Goal: Check status: Check status

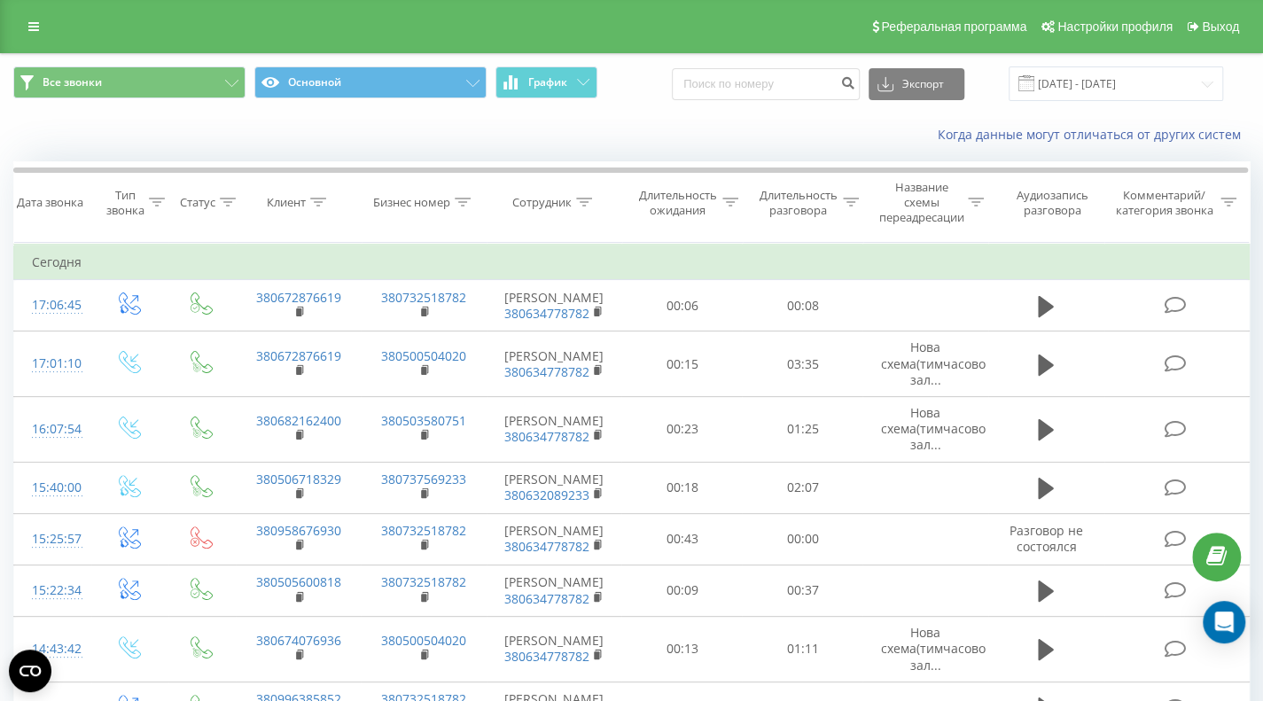
click at [598, 148] on div "Когда данные могут отличаться от других систем" at bounding box center [632, 134] width 1262 height 43
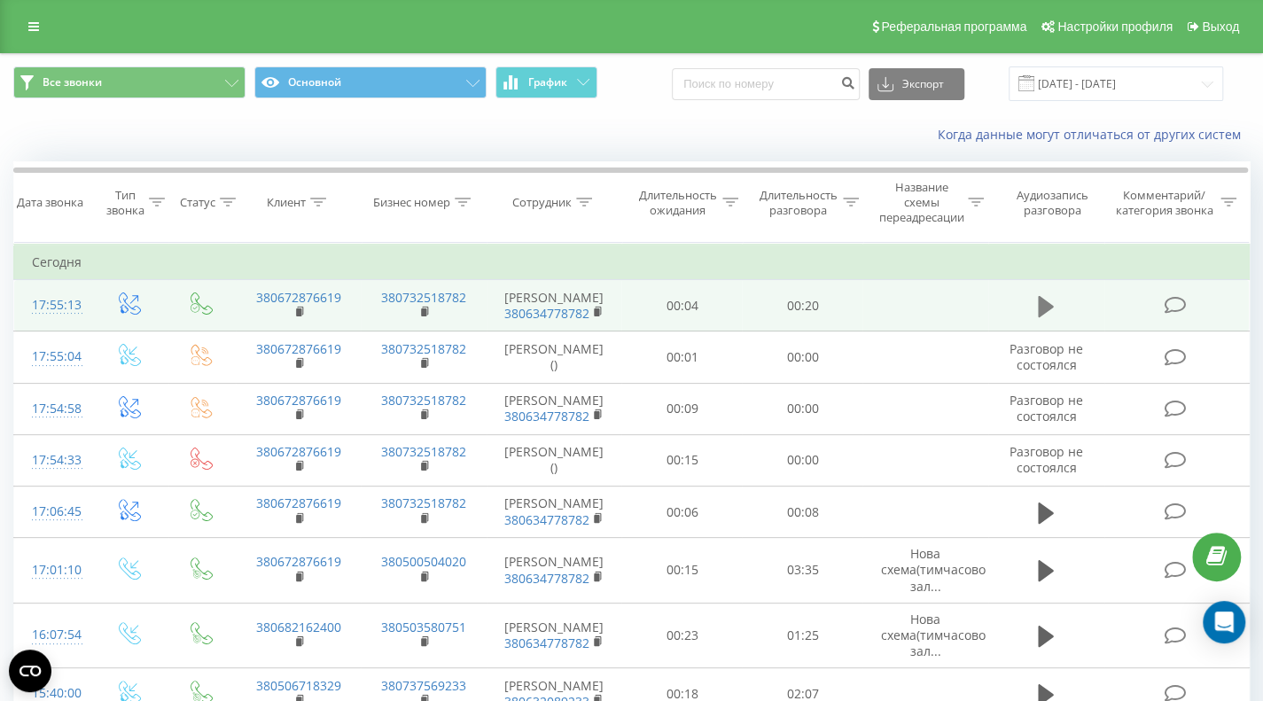
click at [1044, 307] on icon at bounding box center [1046, 306] width 16 height 21
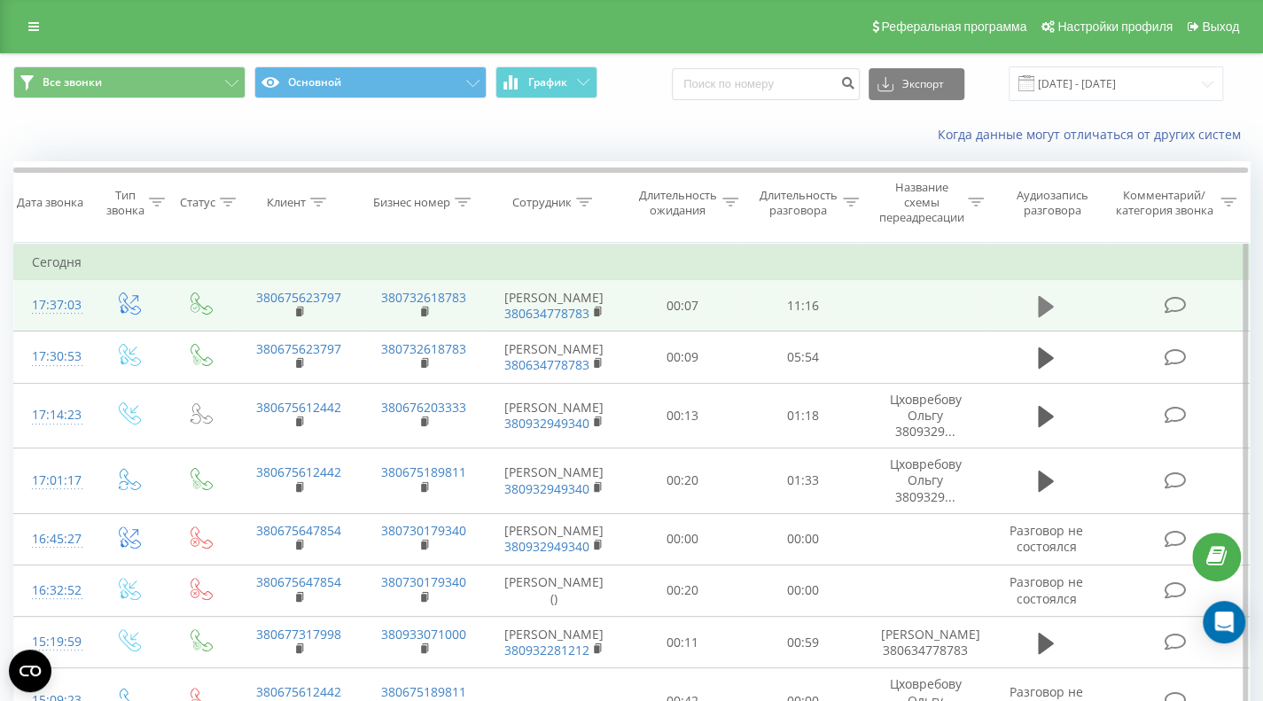
click at [1040, 297] on icon at bounding box center [1046, 306] width 16 height 21
